Goal: Information Seeking & Learning: Find specific fact

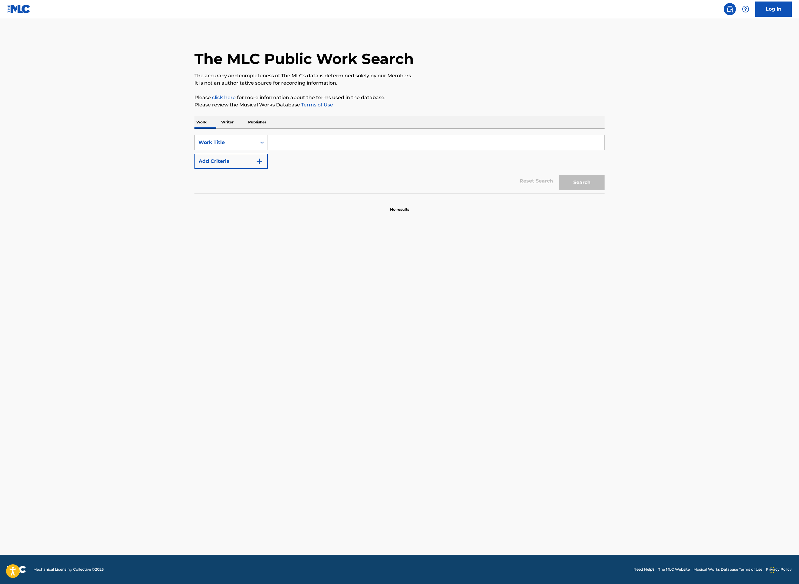
click at [268, 150] on input "Search Form" at bounding box center [436, 142] width 336 height 15
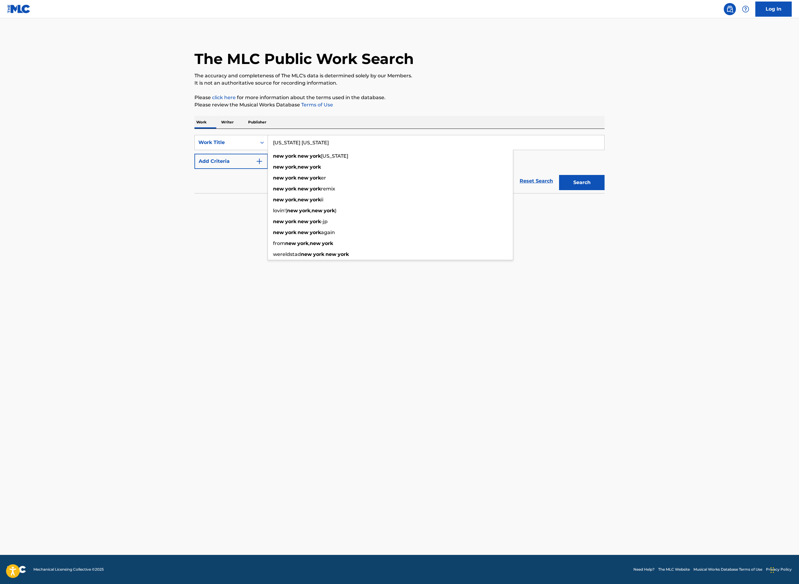
type input "[US_STATE] [US_STATE]"
click at [256, 165] on img "Search Form" at bounding box center [259, 161] width 7 height 7
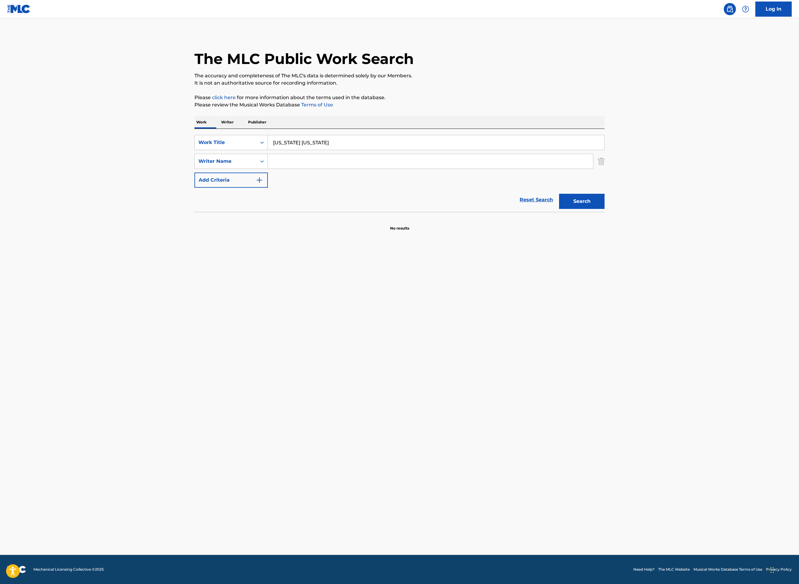
click at [268, 169] on input "Search Form" at bounding box center [430, 161] width 325 height 15
type input "ebb"
click at [604, 209] on button "Search" at bounding box center [581, 201] width 45 height 15
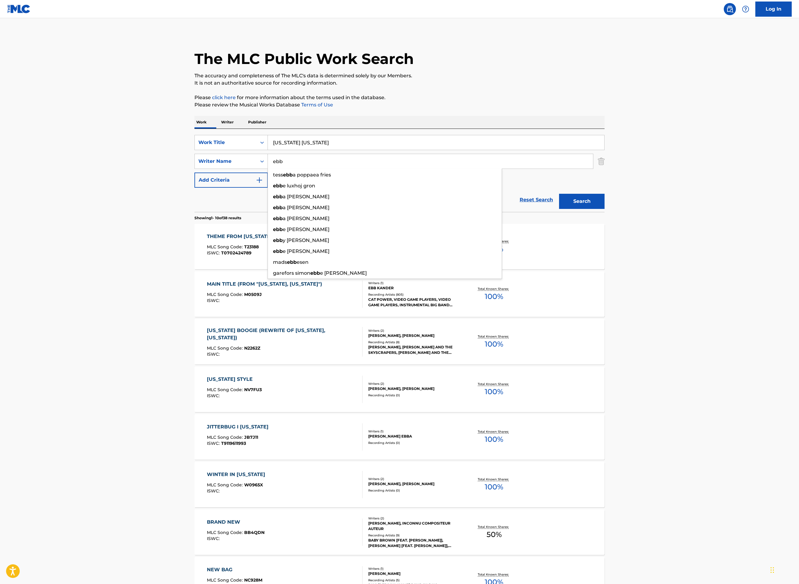
click at [279, 150] on input "[US_STATE] [US_STATE]" at bounding box center [436, 142] width 336 height 15
drag, startPoint x: 298, startPoint y: 238, endPoint x: 167, endPoint y: 394, distance: 204.0
click at [207, 260] on div "THEME FROM [US_STATE], [US_STATE] MLC Song Code : T23188 ISWC : T0702424789" at bounding box center [285, 246] width 156 height 27
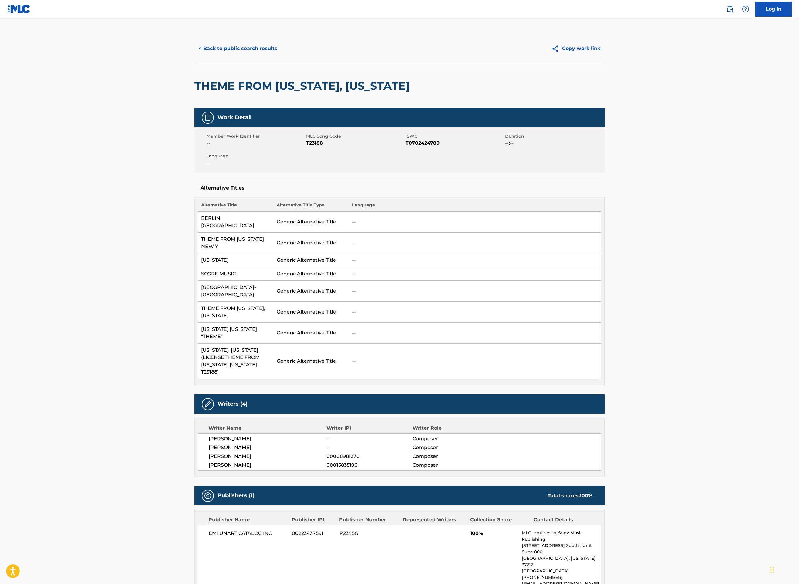
click at [194, 56] on button "< Back to public search results" at bounding box center [237, 48] width 87 height 15
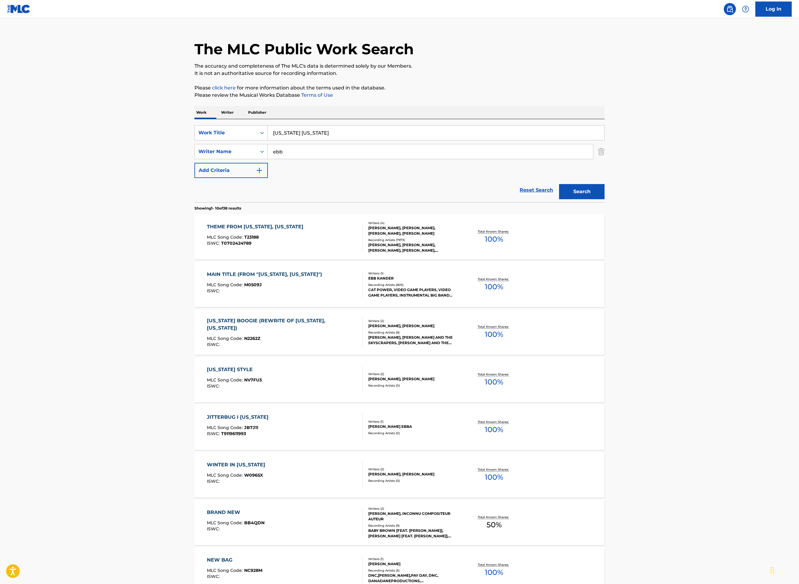
scroll to position [15, 0]
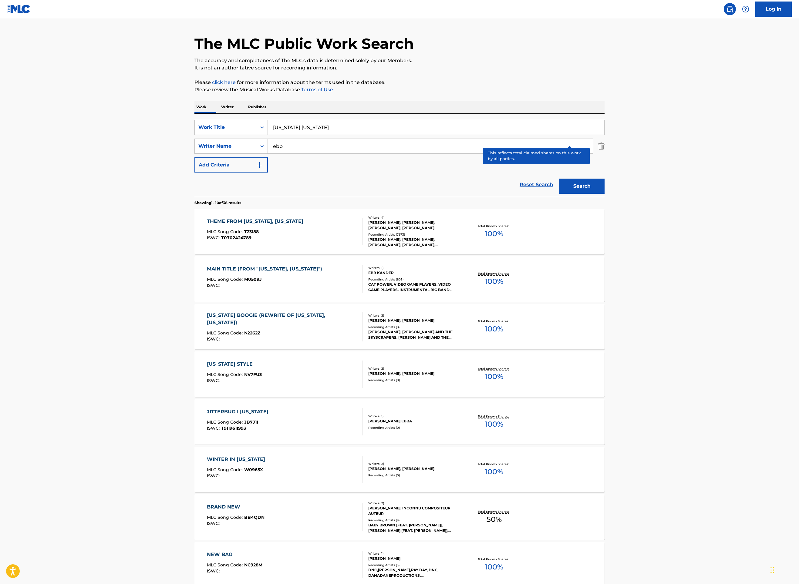
click at [510, 228] on p "Total Known Shares:" at bounding box center [494, 226] width 32 height 5
